Goal: Communication & Community: Connect with others

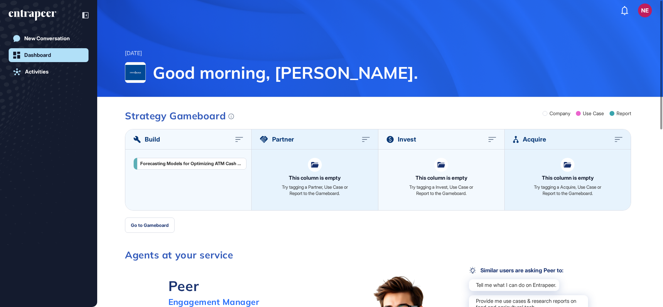
scroll to position [0, 0]
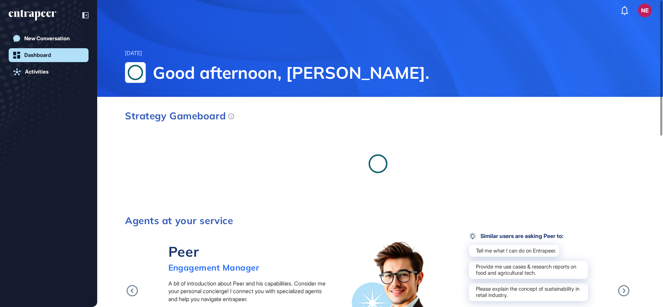
scroll to position [0, 0]
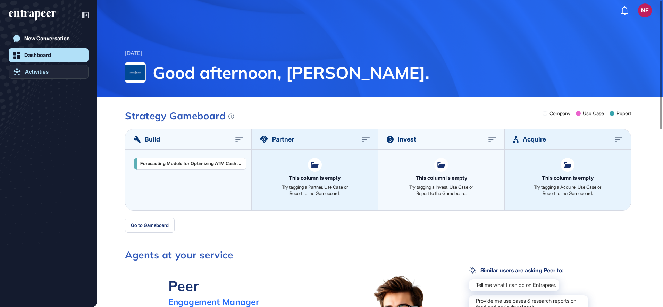
click at [41, 67] on link "Activities" at bounding box center [49, 72] width 80 height 14
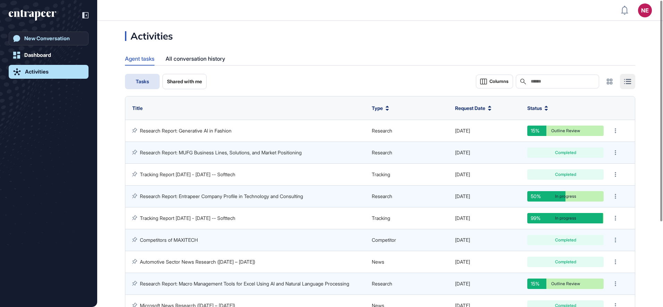
click at [62, 37] on div "New Conversation" at bounding box center [46, 38] width 45 height 6
